Goal: Information Seeking & Learning: Learn about a topic

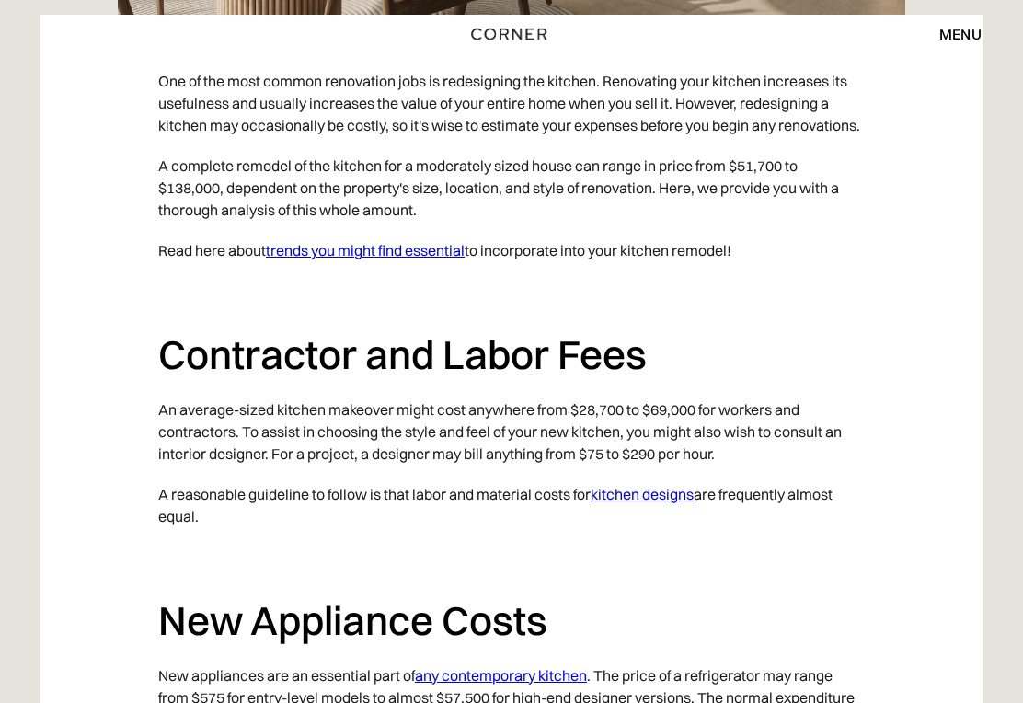
scroll to position [1158, 0]
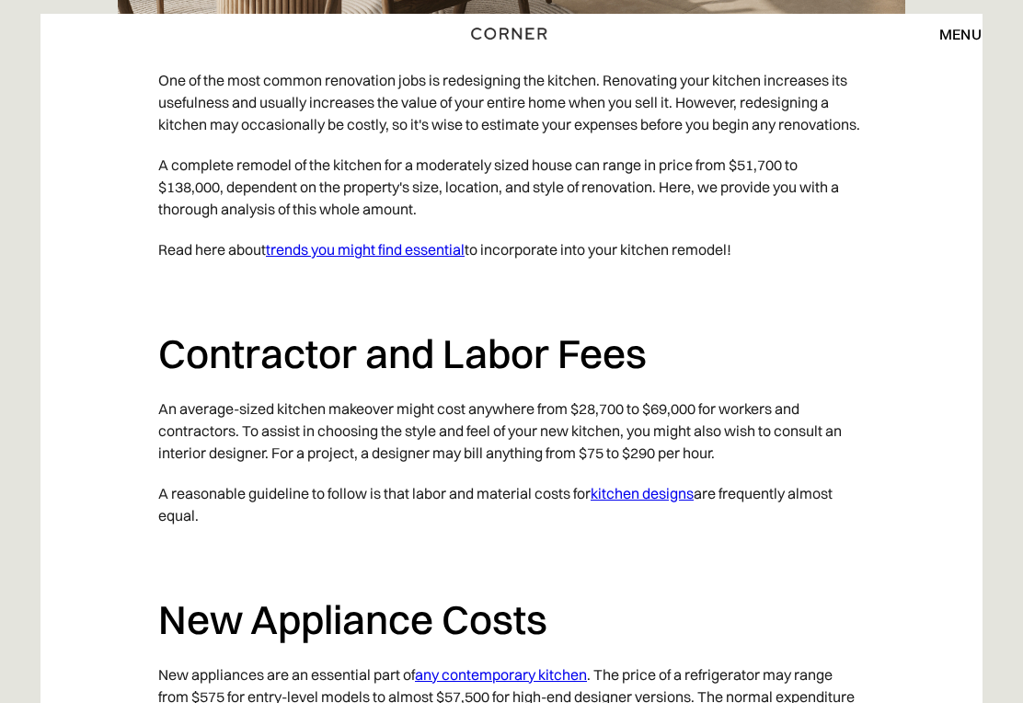
click at [685, 503] on link "kitchen designs" at bounding box center [642, 494] width 103 height 18
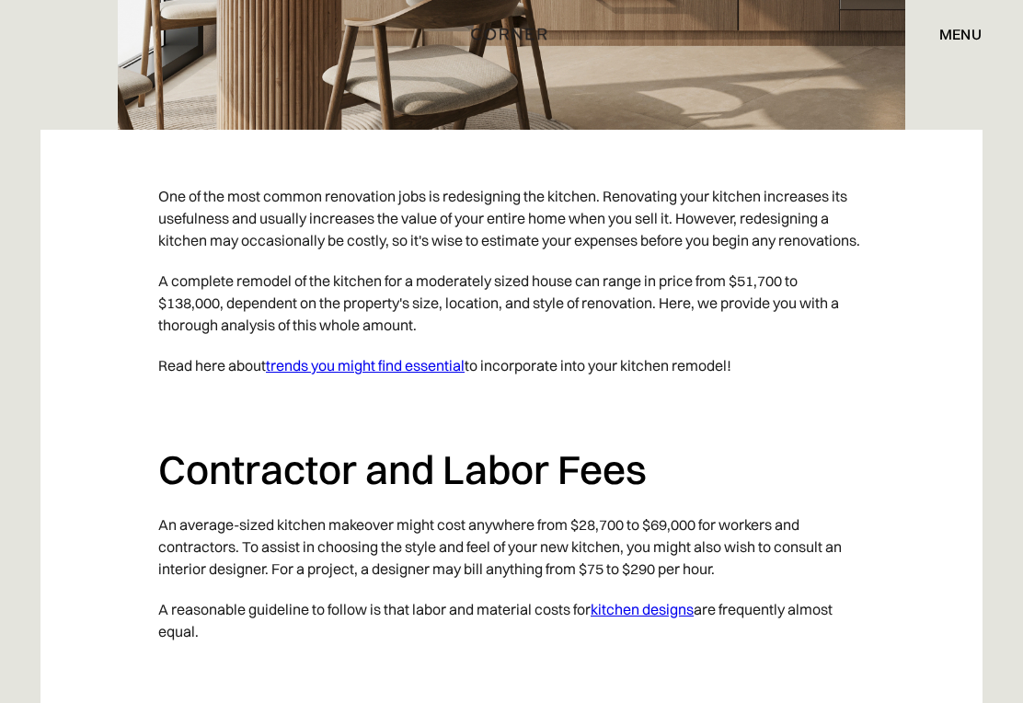
scroll to position [1048, 0]
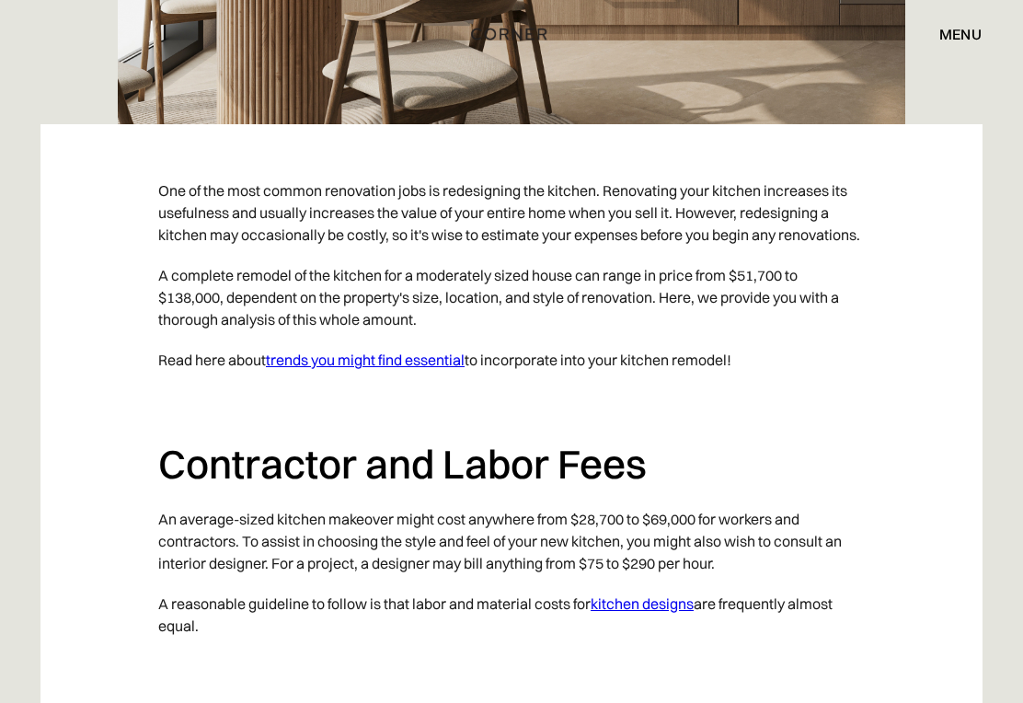
click at [398, 369] on link "trends you might find essential" at bounding box center [365, 360] width 199 height 18
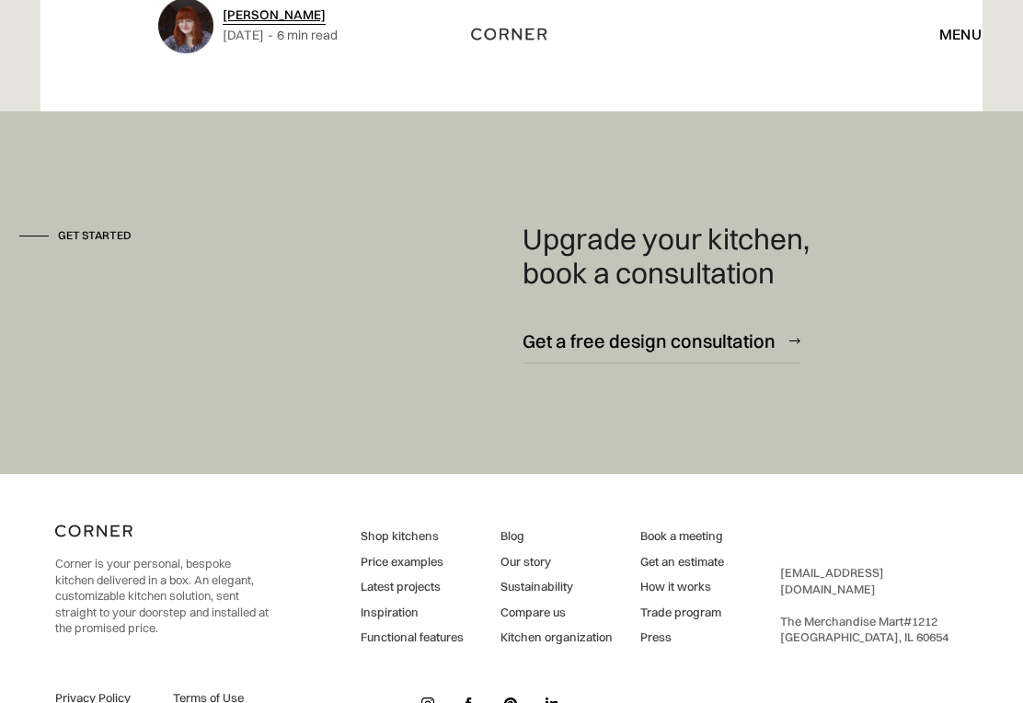
scroll to position [6022, 0]
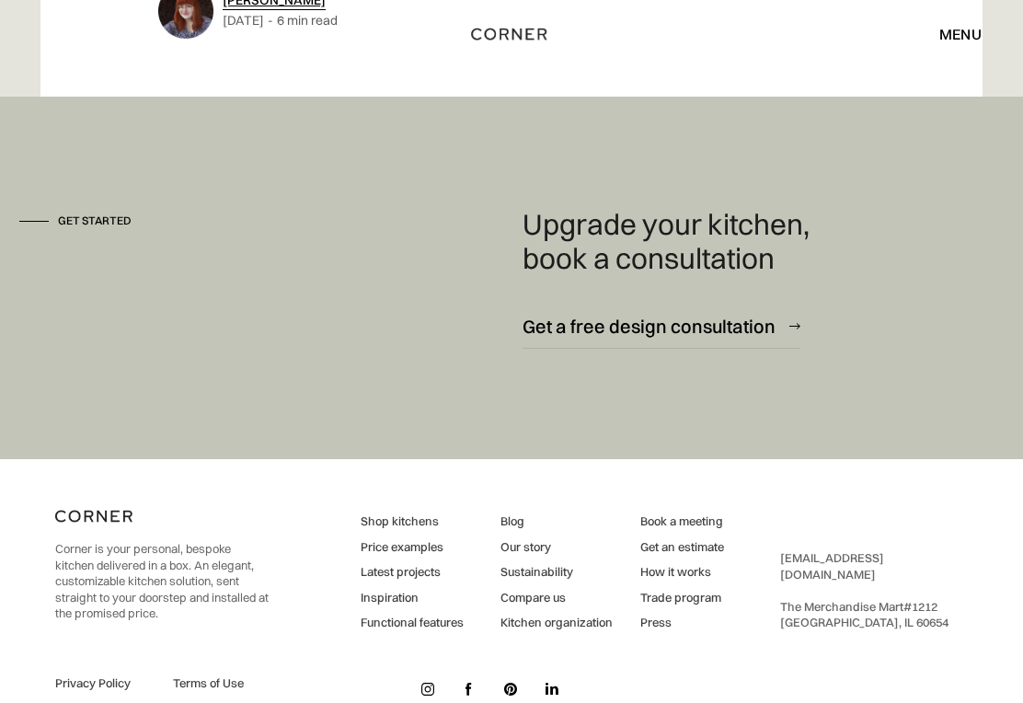
click at [416, 539] on link "Price examples" at bounding box center [412, 547] width 103 height 17
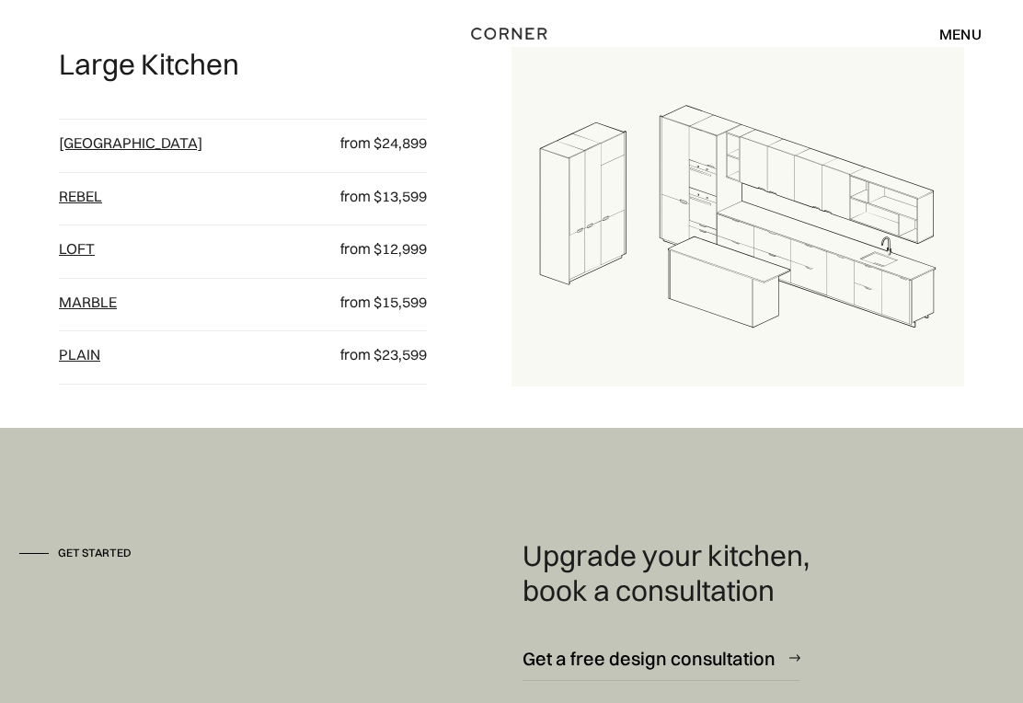
scroll to position [2016, 0]
click at [74, 152] on link "Berlin" at bounding box center [131, 142] width 144 height 18
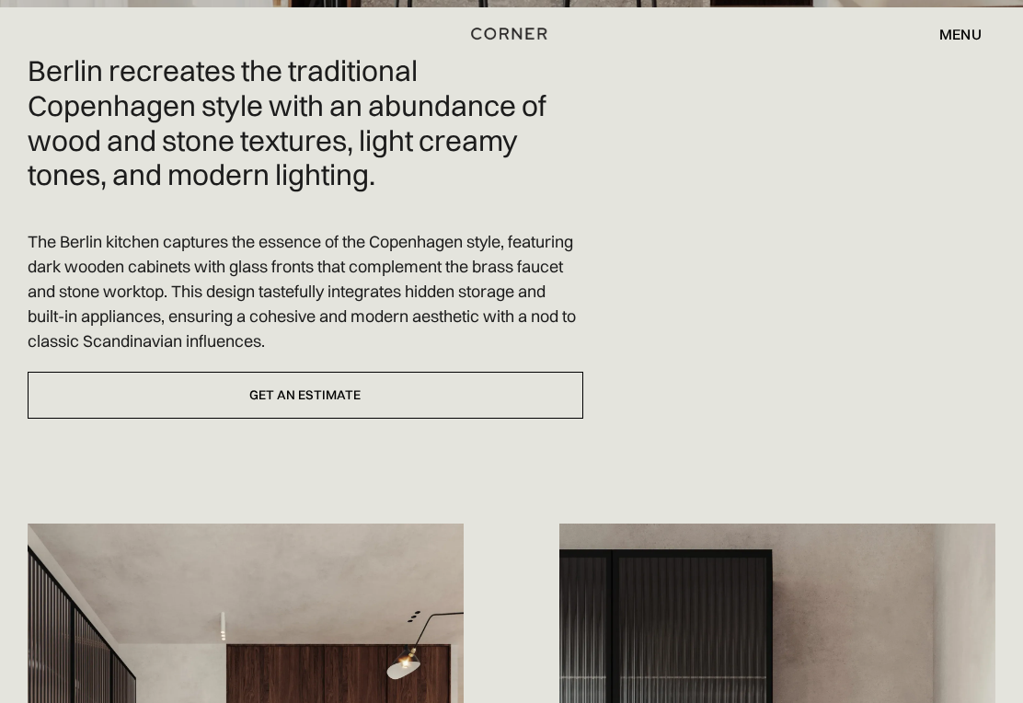
scroll to position [545, 0]
click at [358, 396] on link "Get an estimate" at bounding box center [306, 395] width 556 height 47
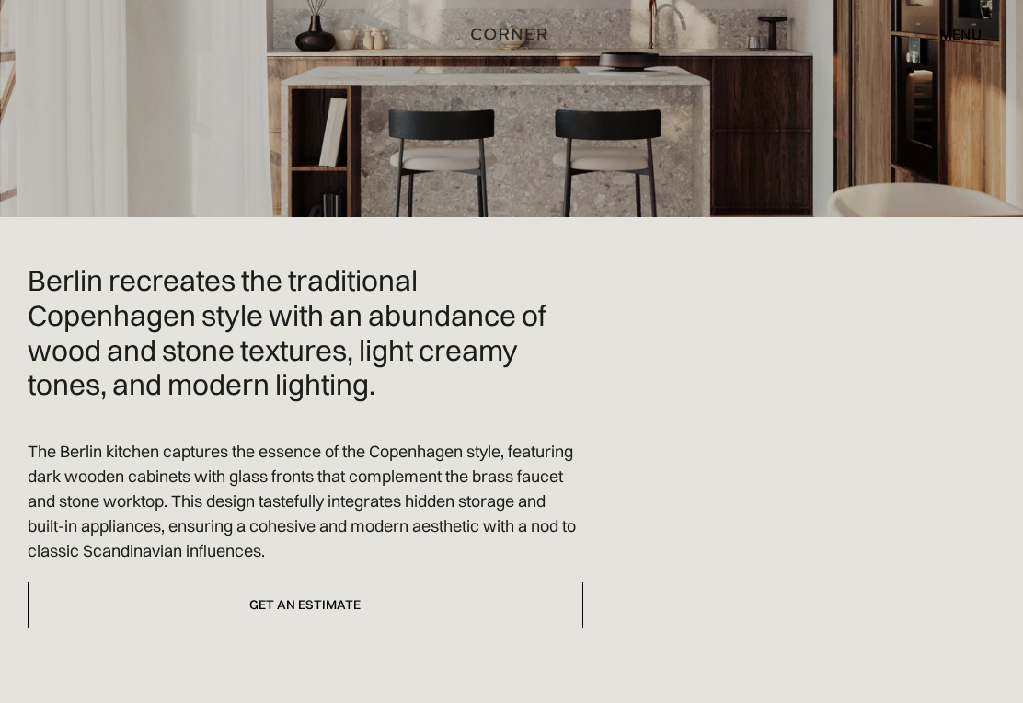
scroll to position [0, 0]
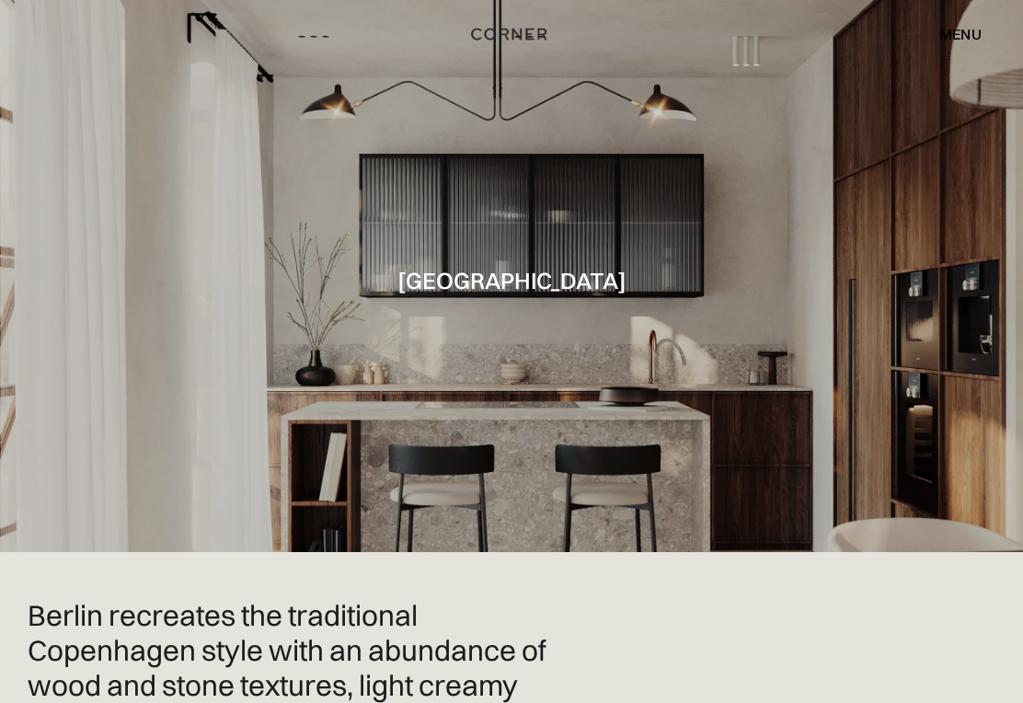
click at [969, 33] on div "menu" at bounding box center [960, 34] width 42 height 15
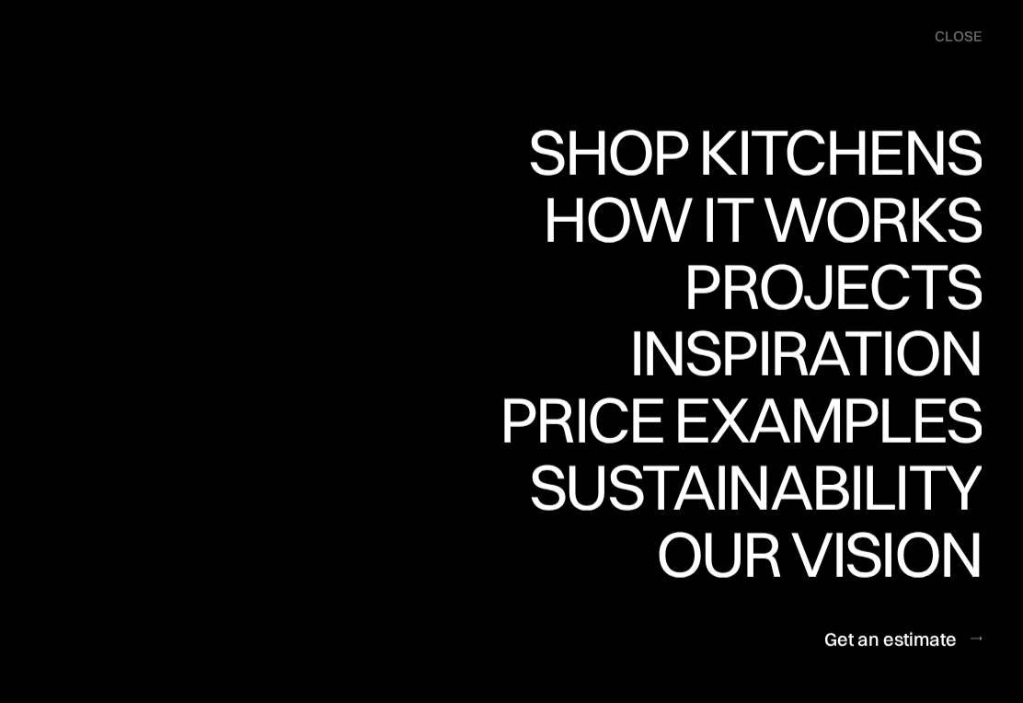
click at [925, 492] on div "Sustainability" at bounding box center [747, 487] width 468 height 64
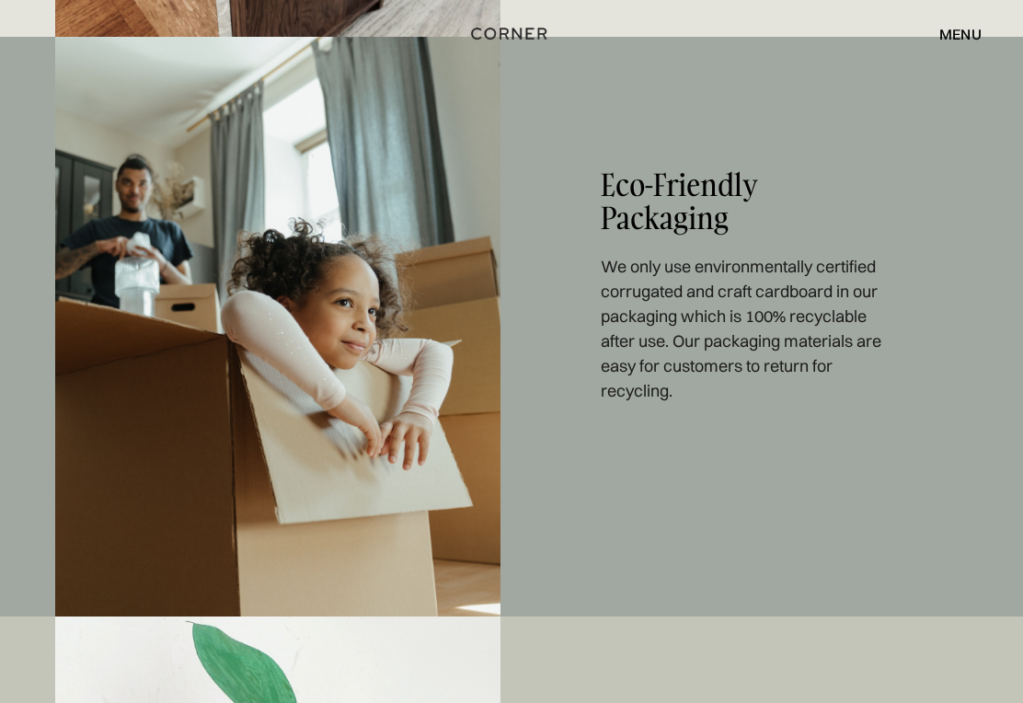
scroll to position [1826, 0]
click at [953, 40] on div "menu" at bounding box center [960, 34] width 42 height 15
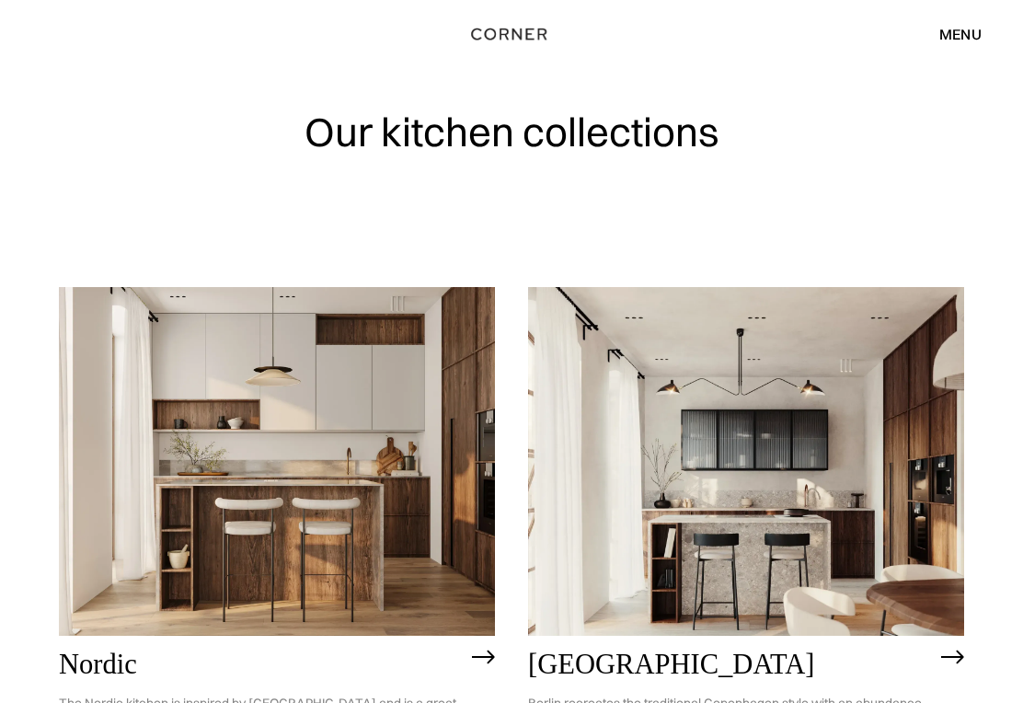
click at [958, 45] on div "menu close" at bounding box center [951, 33] width 61 height 31
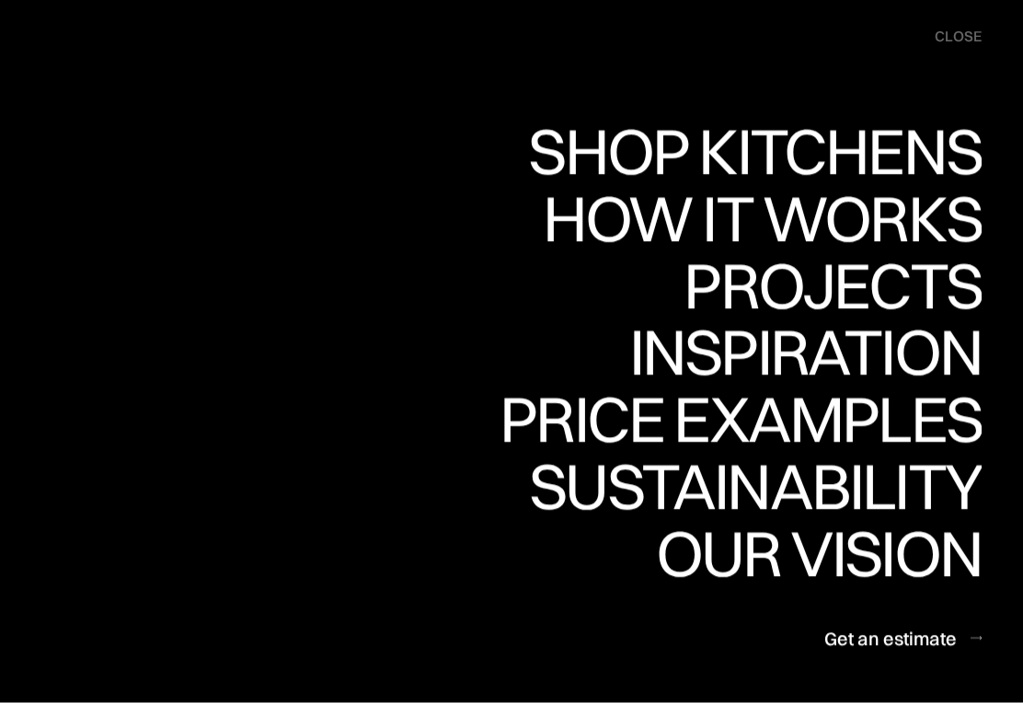
click at [951, 28] on div "close" at bounding box center [958, 37] width 47 height 20
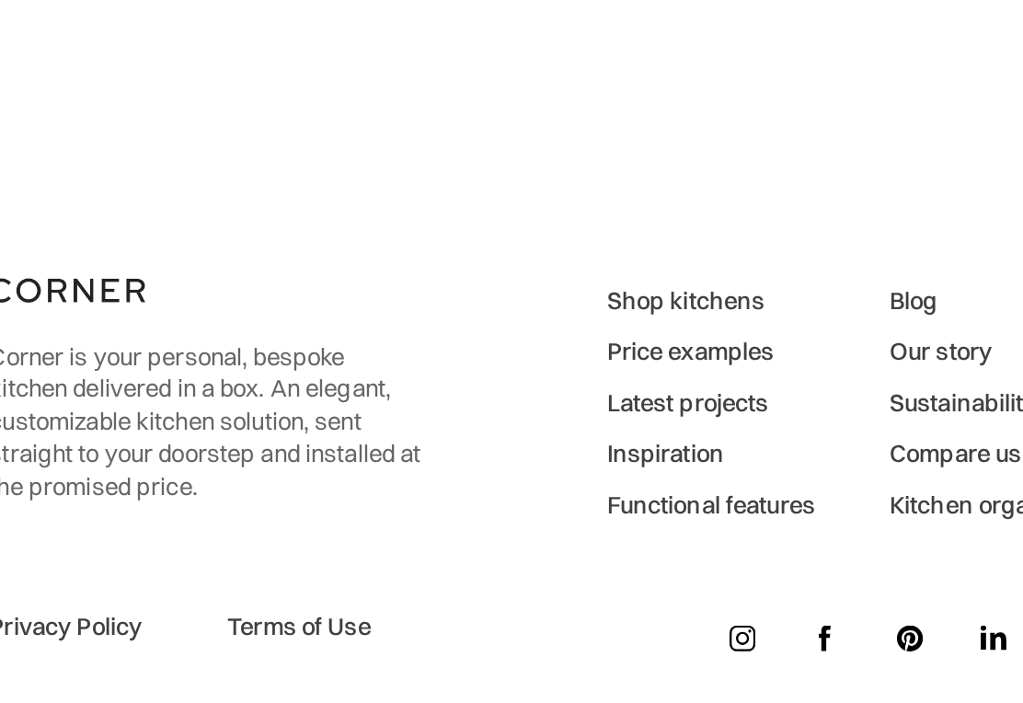
scroll to position [4153, 0]
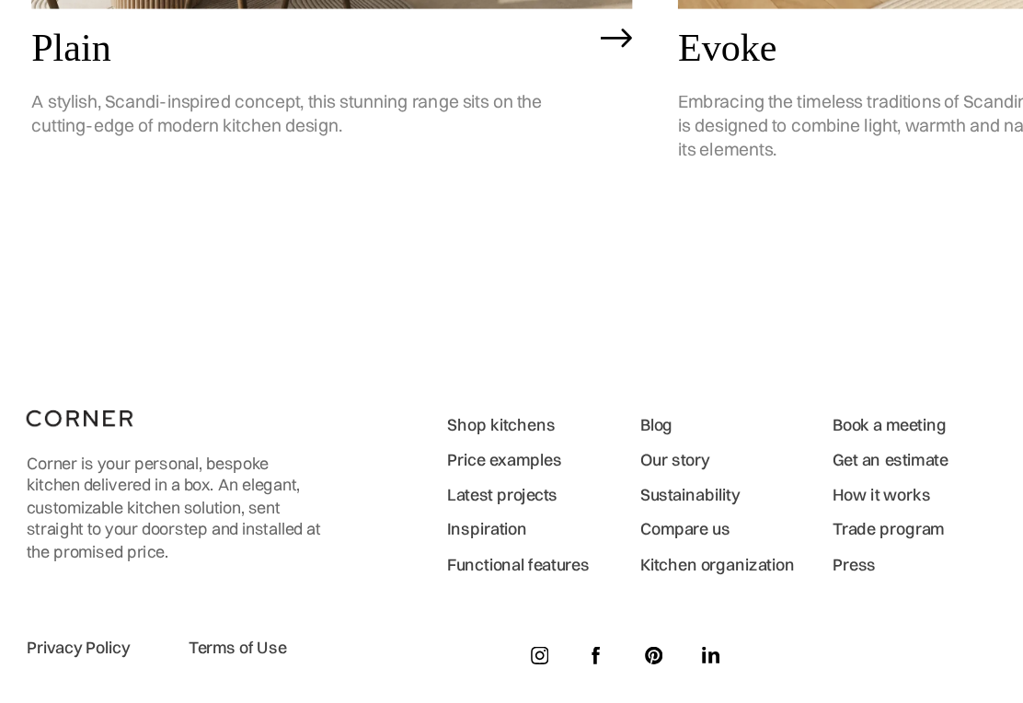
click at [501, 498] on link "Our story" at bounding box center [557, 506] width 112 height 17
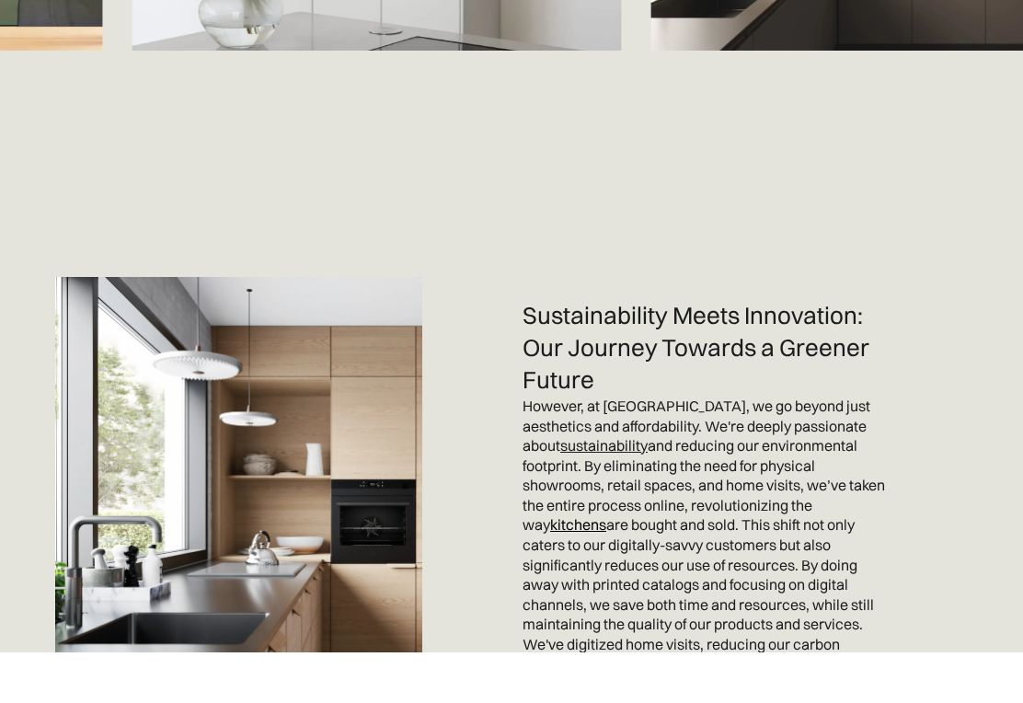
scroll to position [3299, 0]
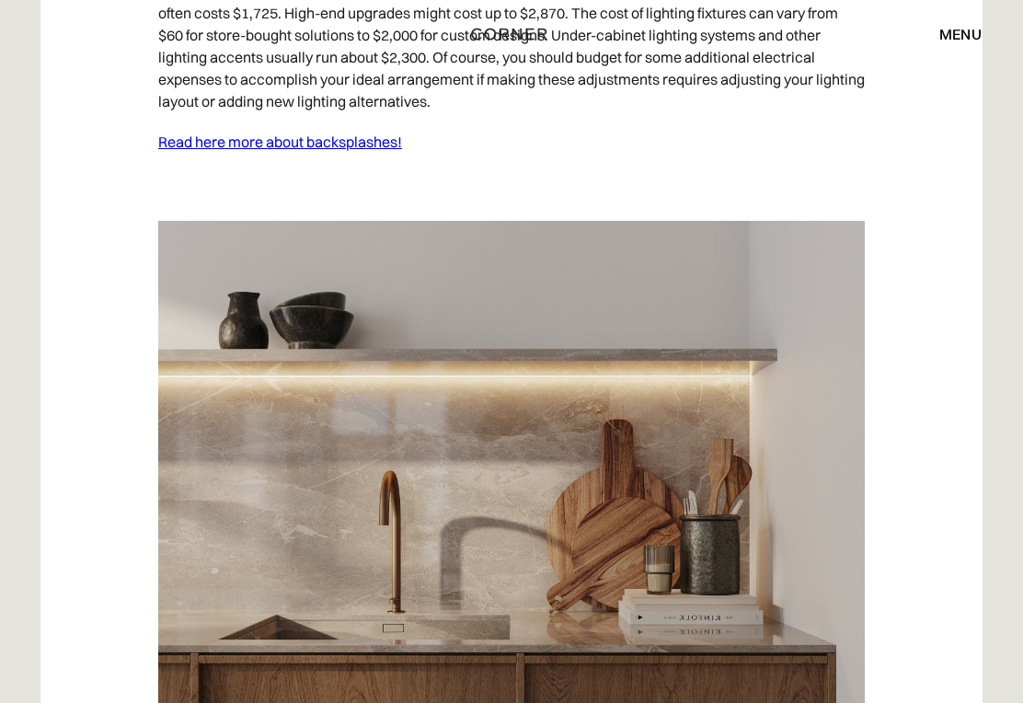
scroll to position [2573, 0]
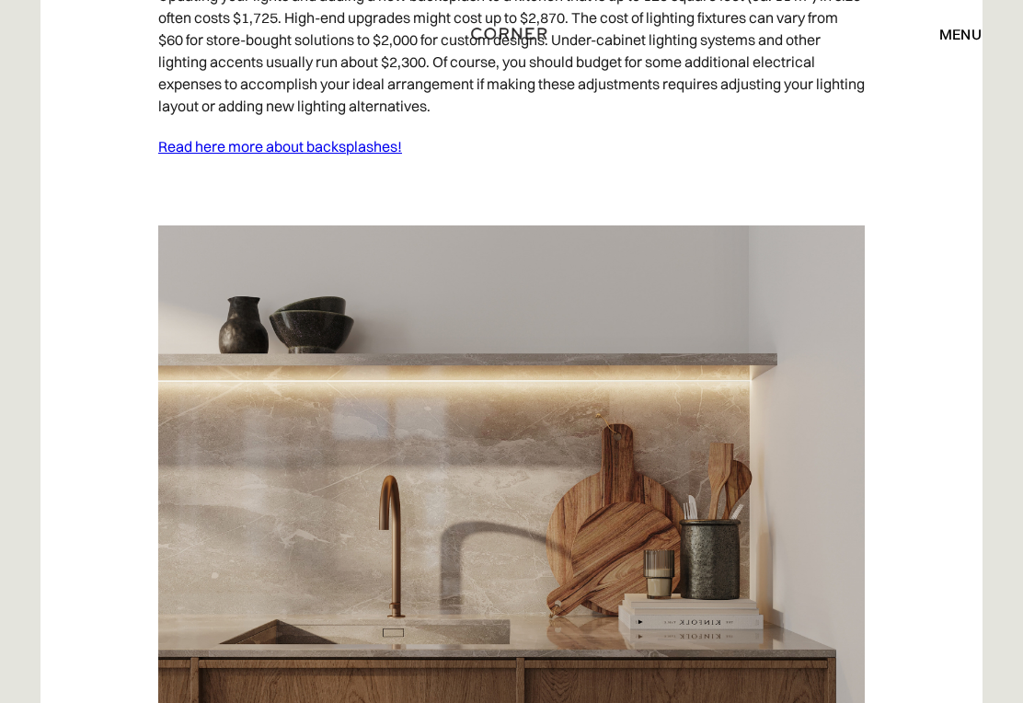
click at [335, 156] on link "Read here more about backsplashes!" at bounding box center [280, 147] width 244 height 18
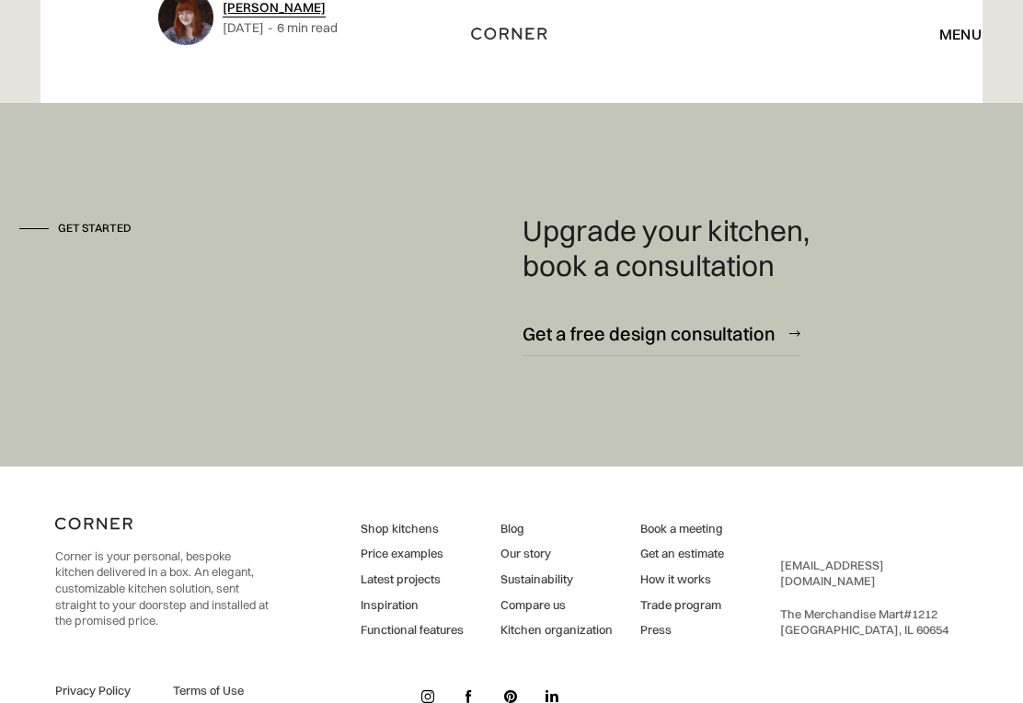
scroll to position [7590, 0]
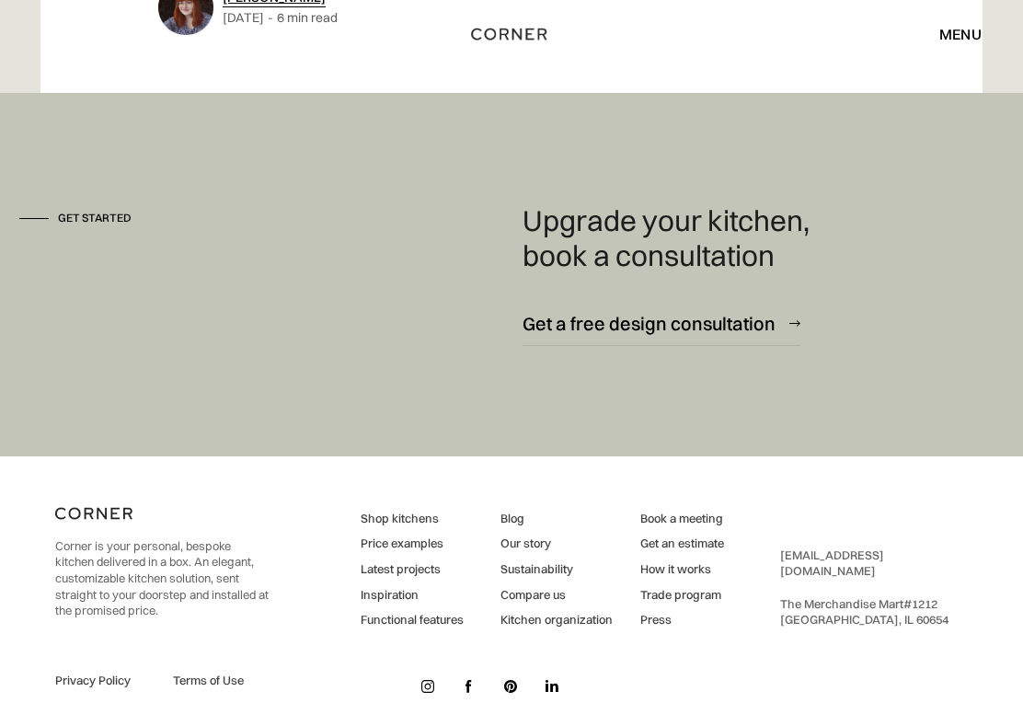
click at [883, 566] on link "[EMAIL_ADDRESS][DOMAIN_NAME]" at bounding box center [832, 562] width 104 height 31
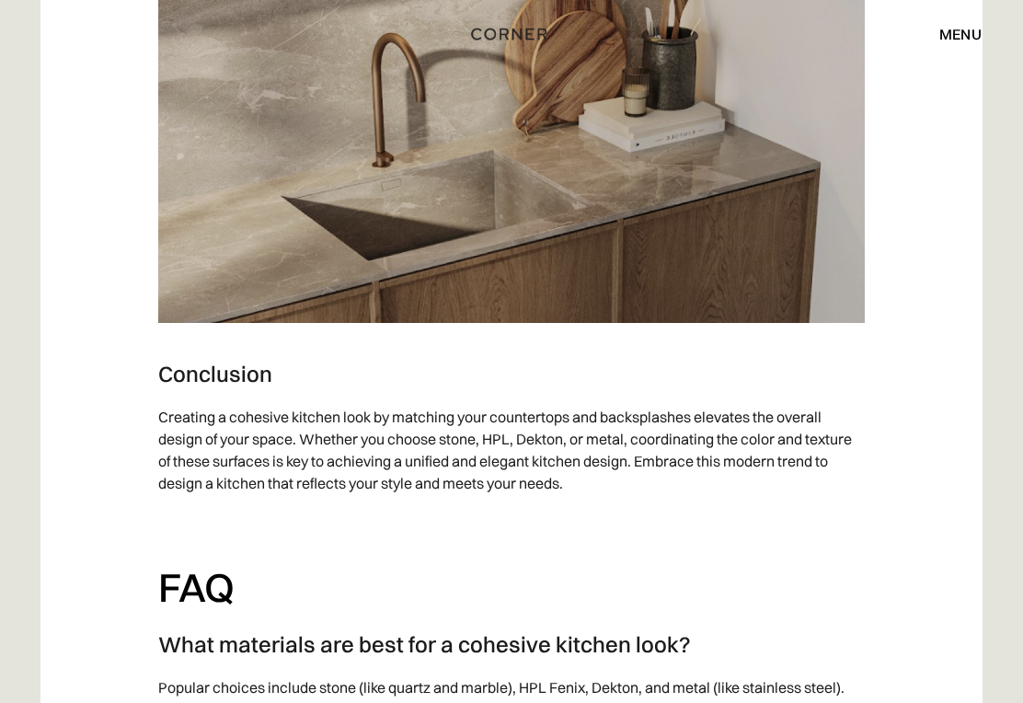
scroll to position [6194, 0]
